Goal: Task Accomplishment & Management: Use online tool/utility

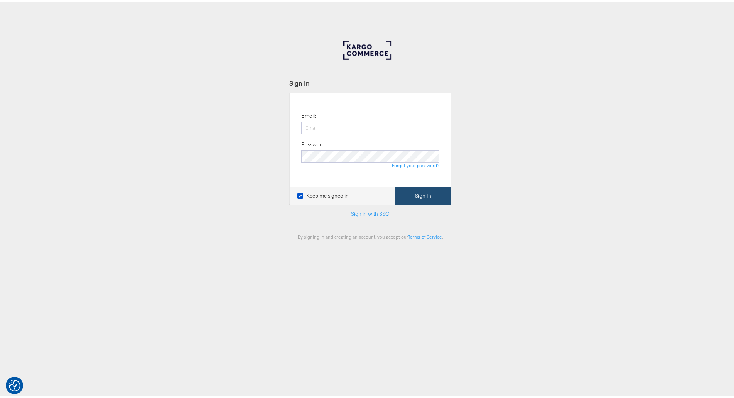
type input "kish.savani@ao.com"
click at [402, 193] on button "Sign In" at bounding box center [423, 193] width 56 height 17
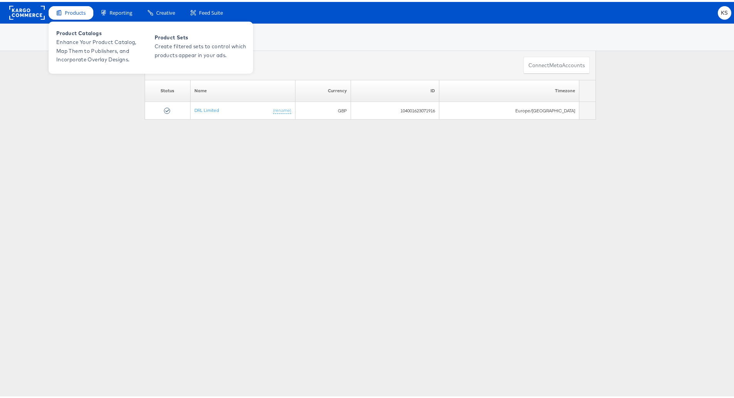
click at [82, 12] on span "Products" at bounding box center [75, 10] width 21 height 7
click at [75, 46] on span "Enhance Your Product Catalog, Map Them to Publishers, and Incorporate Overlay D…" at bounding box center [102, 49] width 93 height 26
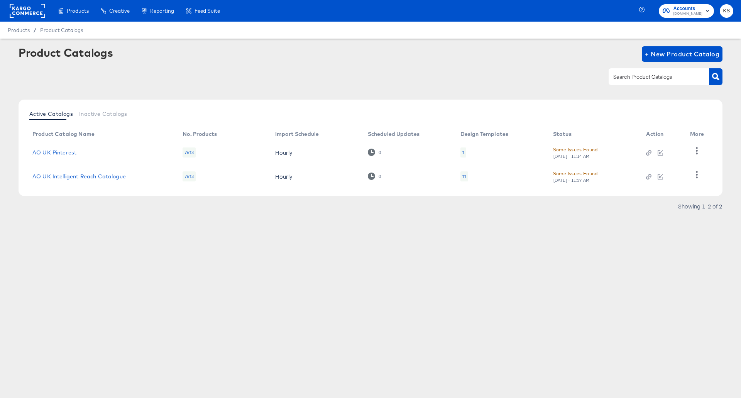
click at [107, 174] on link "AO UK Intelligent Reach Catalogue" at bounding box center [78, 176] width 93 height 6
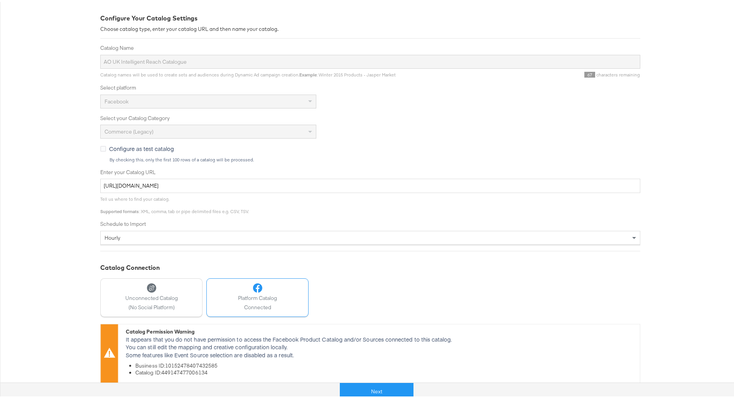
scroll to position [108, 0]
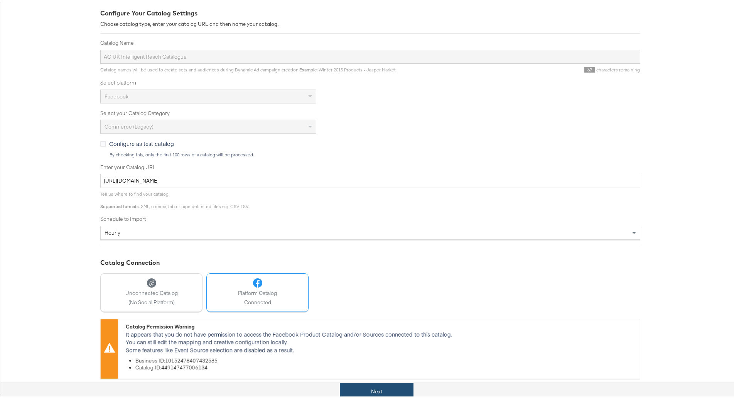
click at [377, 384] on button "Next" at bounding box center [377, 389] width 74 height 17
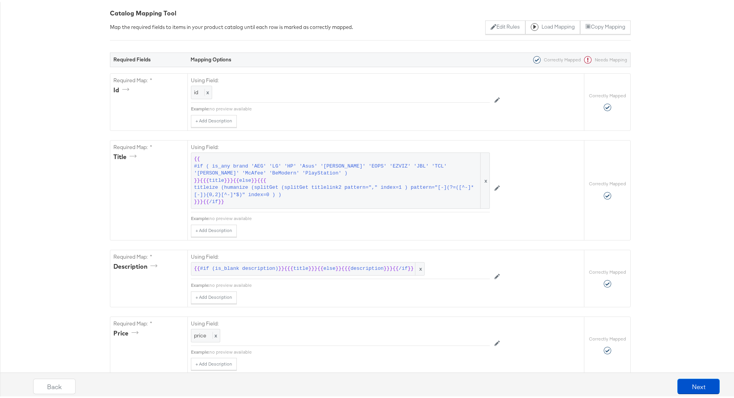
scroll to position [0, 0]
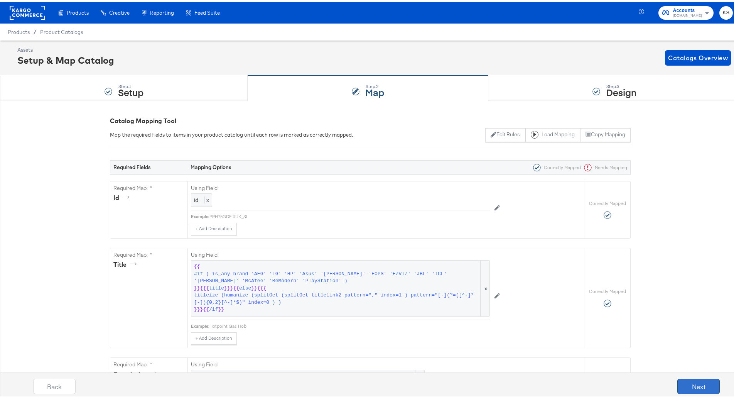
click at [684, 386] on button "Next" at bounding box center [698, 384] width 42 height 15
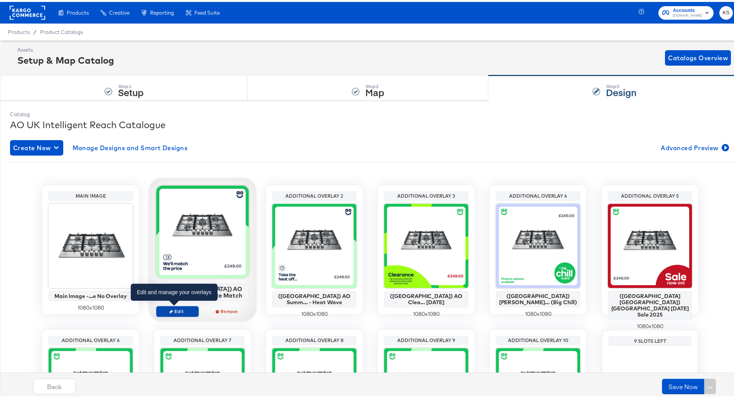
click at [183, 311] on span "Edit" at bounding box center [177, 309] width 35 height 6
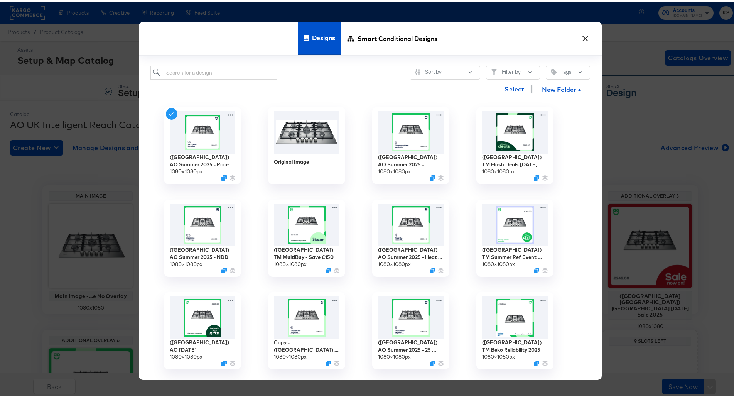
drag, startPoint x: 216, startPoint y: 83, endPoint x: 222, endPoint y: 70, distance: 13.6
click at [217, 82] on div "Select New Folder +" at bounding box center [370, 88] width 440 height 20
click at [222, 70] on input "search" at bounding box center [213, 71] width 127 height 14
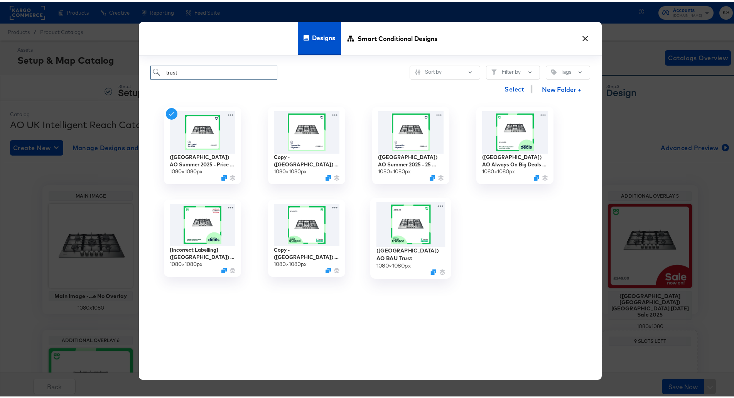
type input "trust"
click at [421, 257] on div "(UK) AO BAU Trust 1080 × 1080 px" at bounding box center [411, 259] width 69 height 28
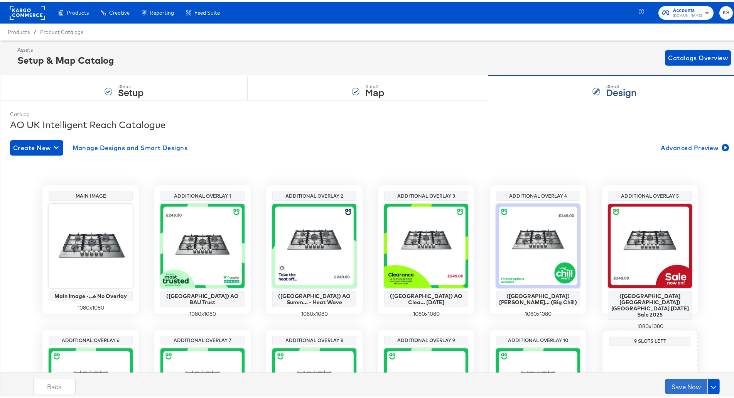
click at [682, 384] on button "Save Now" at bounding box center [686, 384] width 42 height 15
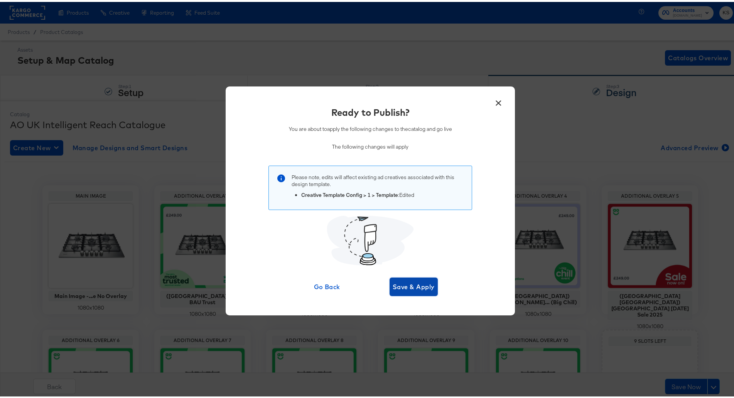
drag, startPoint x: 414, startPoint y: 283, endPoint x: 418, endPoint y: 288, distance: 6.6
click at [414, 284] on span "Save & Apply" at bounding box center [414, 284] width 42 height 11
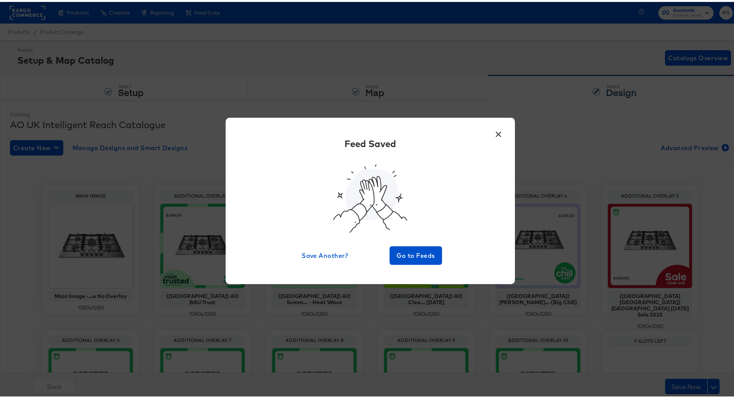
click at [498, 133] on button "×" at bounding box center [499, 130] width 14 height 14
